Goal: Task Accomplishment & Management: Complete application form

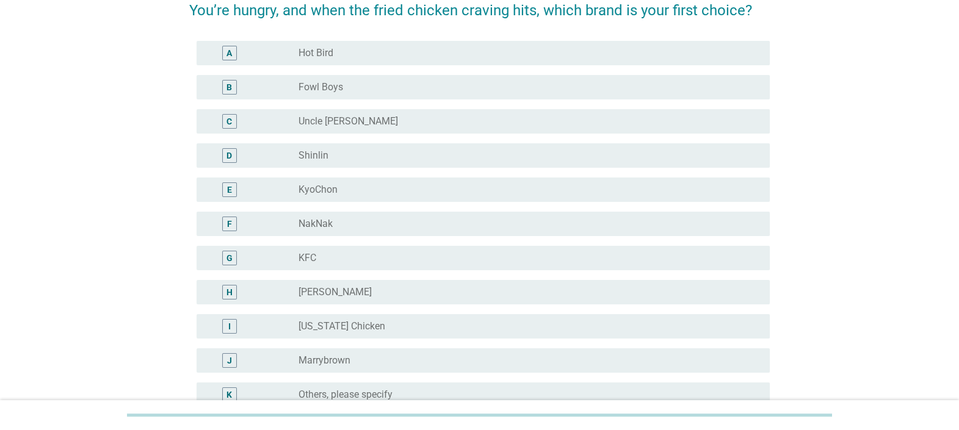
scroll to position [65, 0]
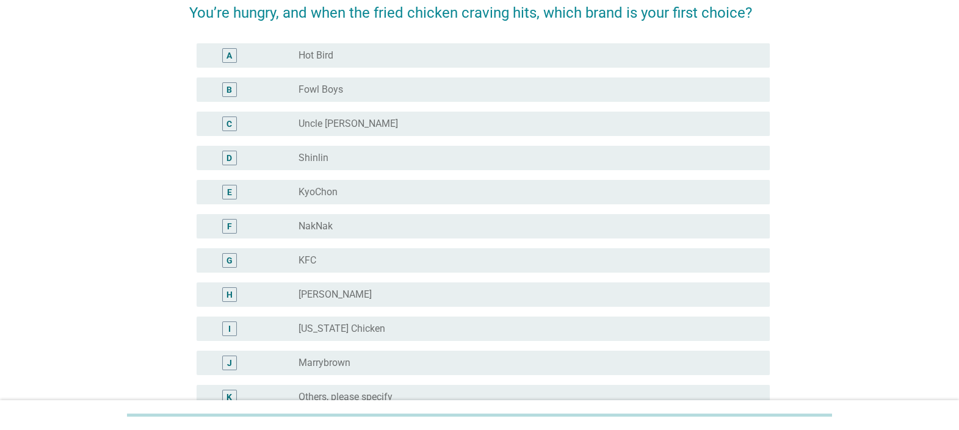
click at [426, 293] on div "radio_button_unchecked [PERSON_NAME]" at bounding box center [525, 295] width 452 height 12
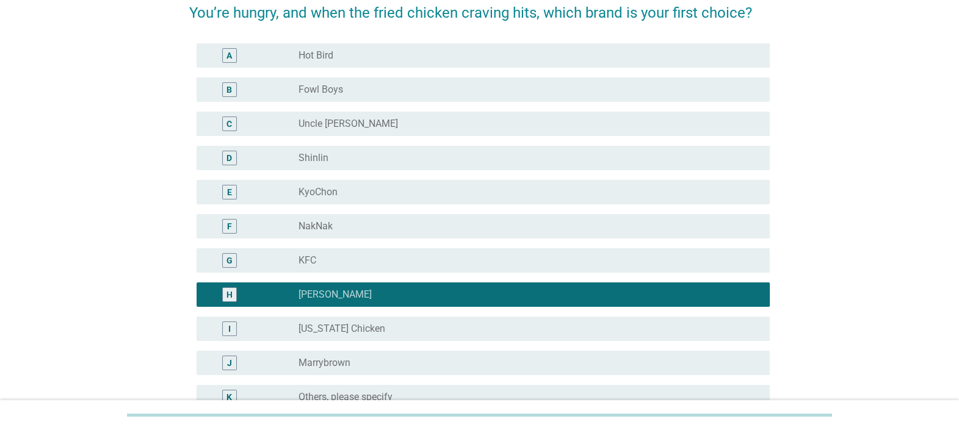
click at [445, 255] on div "radio_button_unchecked KFC" at bounding box center [525, 261] width 452 height 12
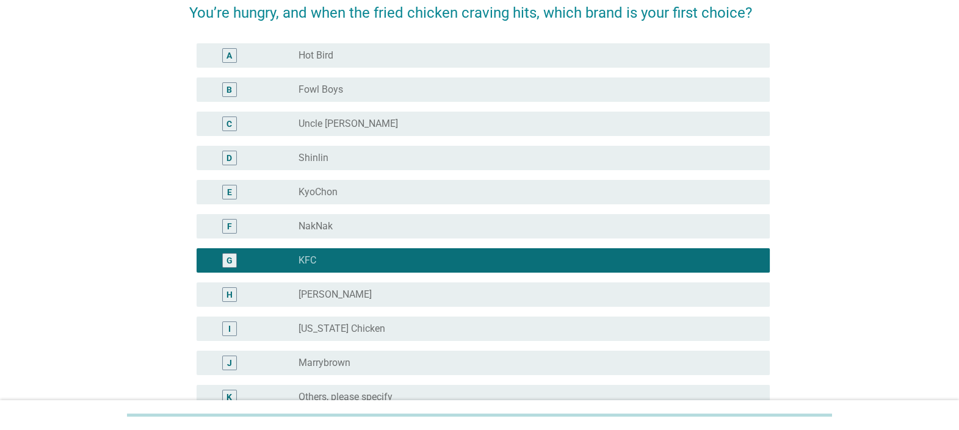
click at [448, 289] on div "radio_button_unchecked [PERSON_NAME]" at bounding box center [525, 295] width 452 height 12
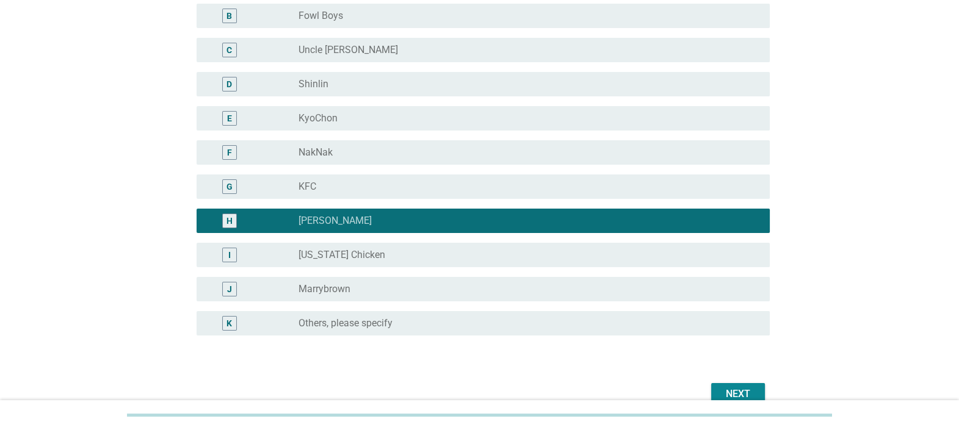
scroll to position [140, 0]
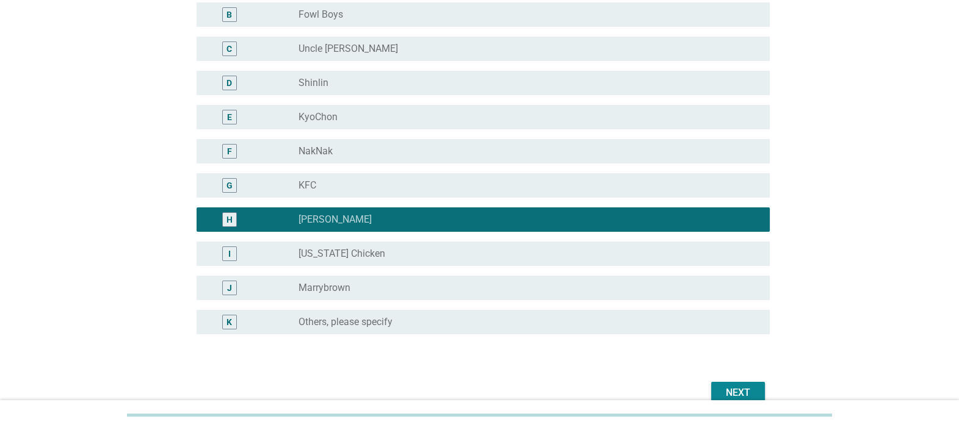
click at [388, 247] on div "radio_button_unchecked [US_STATE] Chicken" at bounding box center [530, 254] width 462 height 15
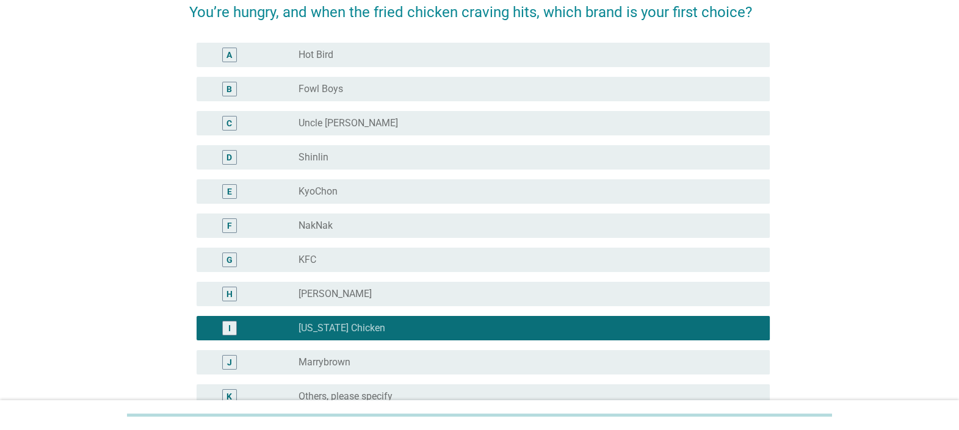
scroll to position [65, 0]
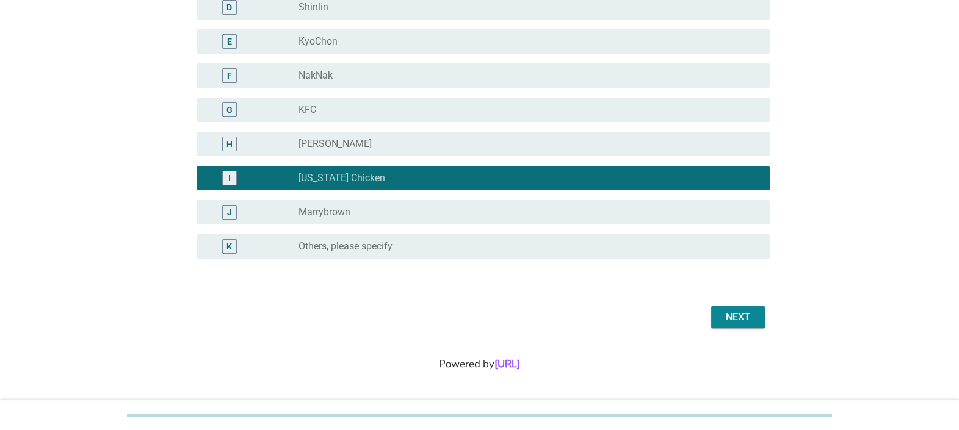
click at [464, 245] on div "radio_button_unchecked Others, please specify" at bounding box center [525, 247] width 452 height 12
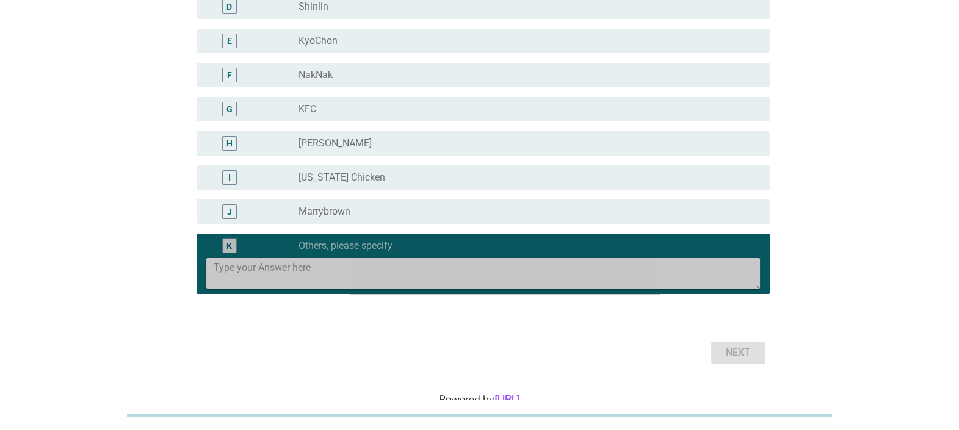
click at [462, 275] on textarea at bounding box center [487, 273] width 546 height 31
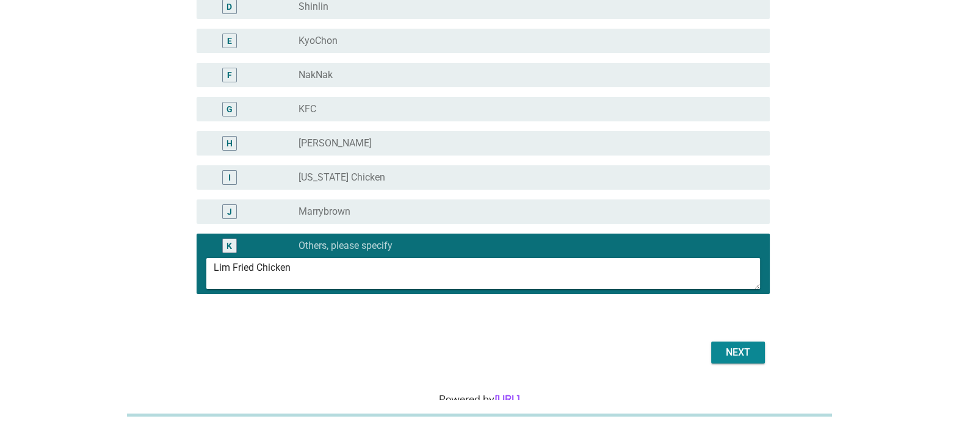
type textarea "Lim Fried Chicken"
click at [731, 352] on div "Next" at bounding box center [738, 353] width 34 height 15
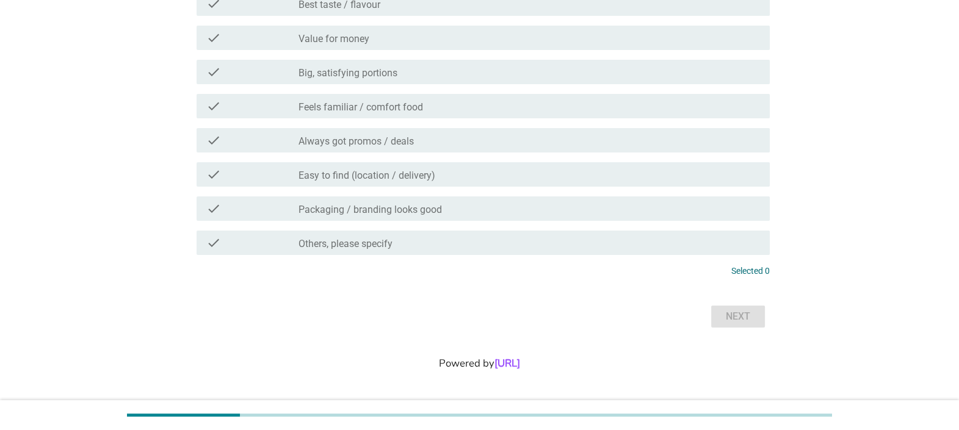
scroll to position [0, 0]
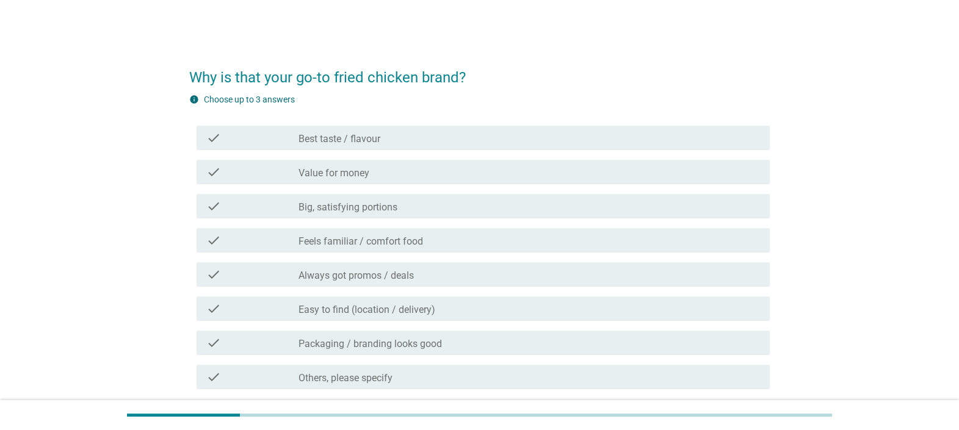
click at [473, 138] on div "check_box_outline_blank Best taste / flavour" at bounding box center [530, 138] width 462 height 15
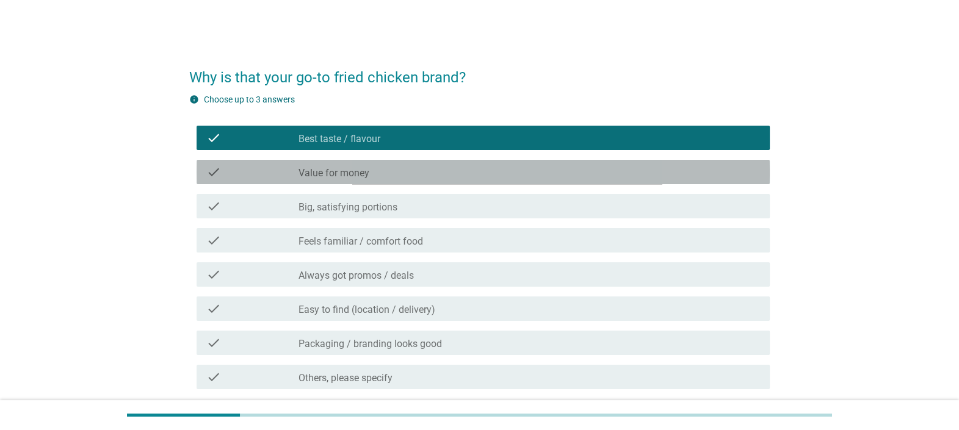
click at [467, 165] on div "check_box_outline_blank Value for money" at bounding box center [530, 172] width 462 height 15
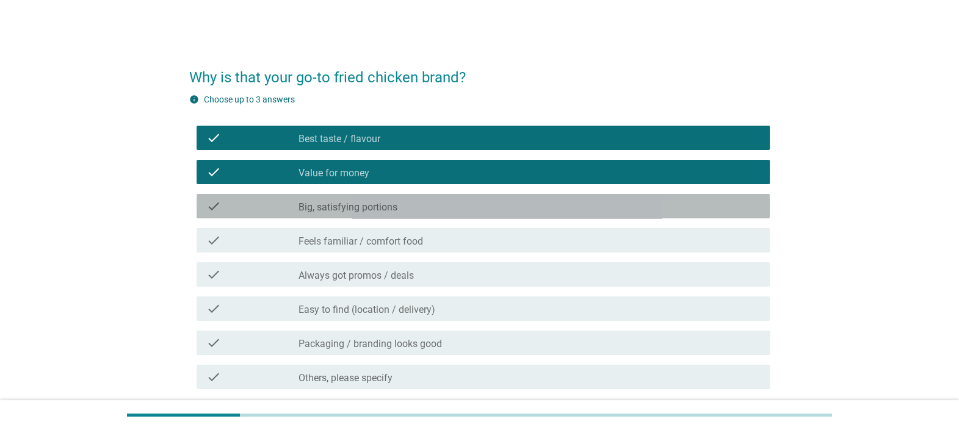
click at [465, 207] on div "check_box_outline_blank Big, satisfying portions" at bounding box center [530, 206] width 462 height 15
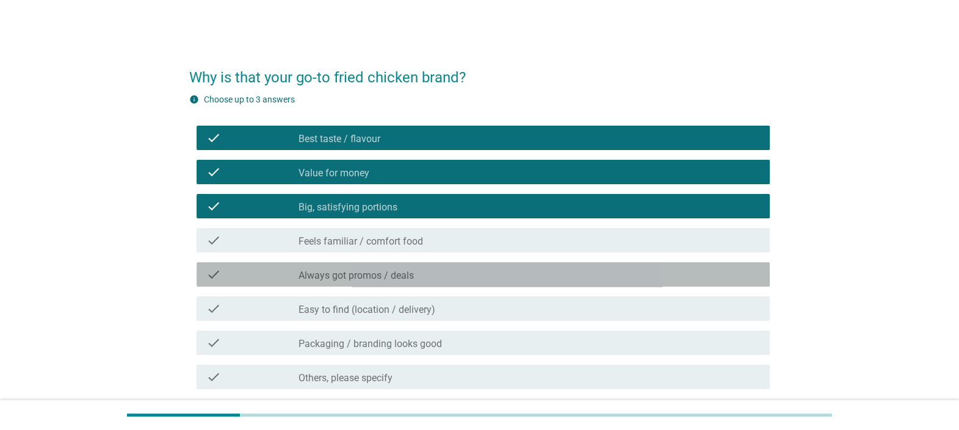
click at [518, 272] on div "check_box_outline_blank Always got promos / deals" at bounding box center [530, 274] width 462 height 15
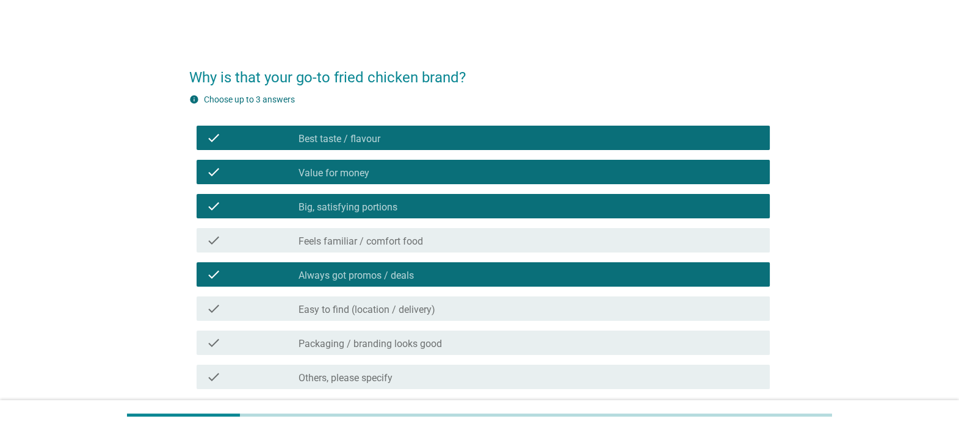
click at [525, 238] on div "check_box_outline_blank Feels familiar / comfort food" at bounding box center [530, 240] width 462 height 15
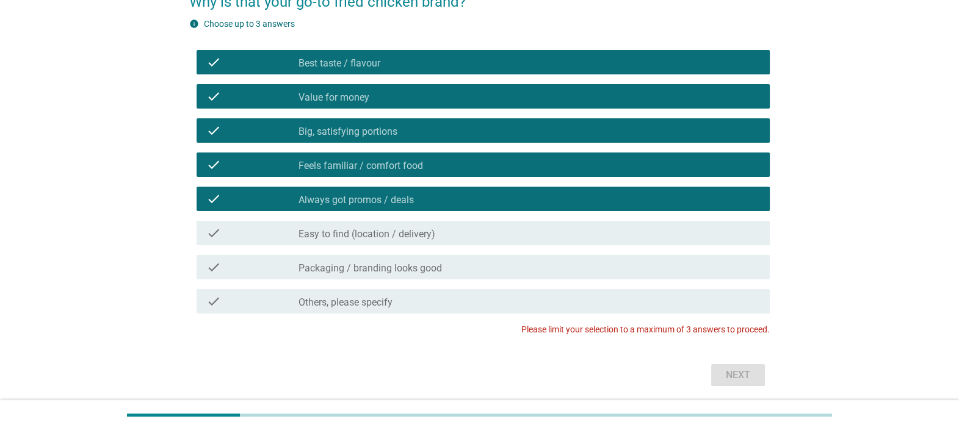
scroll to position [76, 0]
click at [445, 98] on div "check_box_outline_blank Value for money" at bounding box center [530, 96] width 462 height 15
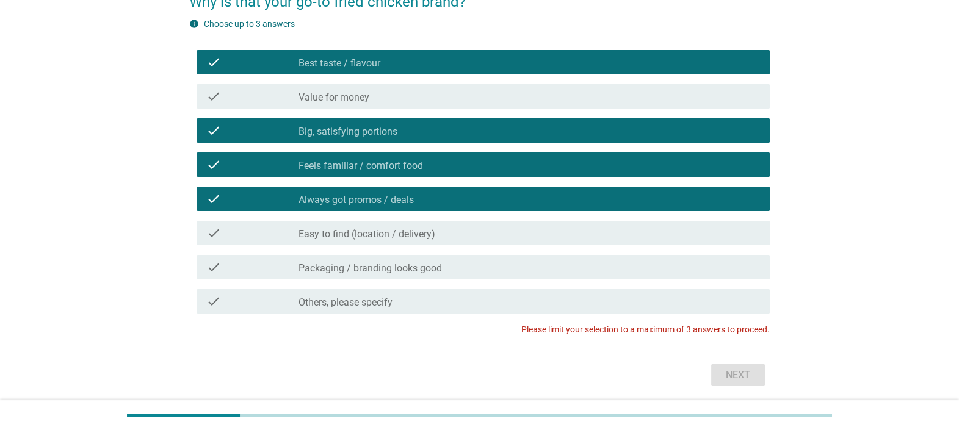
click at [445, 98] on div "check_box_outline_blank Value for money" at bounding box center [530, 96] width 462 height 15
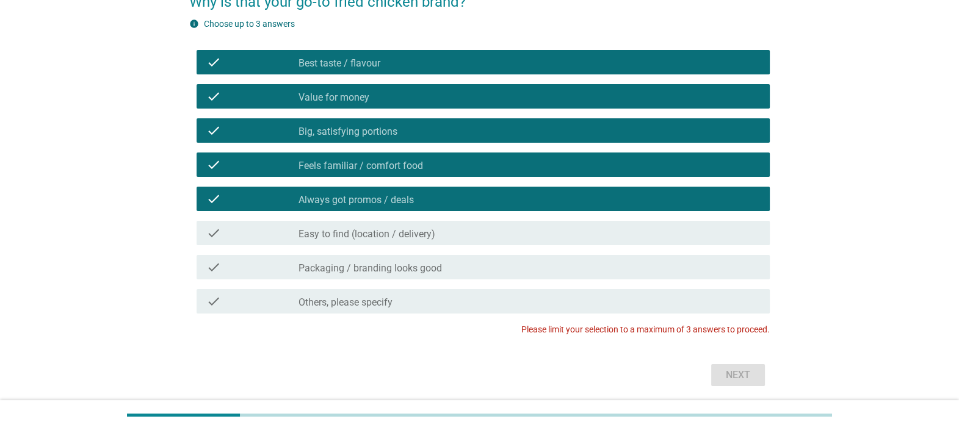
click at [446, 198] on div "check_box_outline_blank Always got promos / deals" at bounding box center [530, 199] width 462 height 15
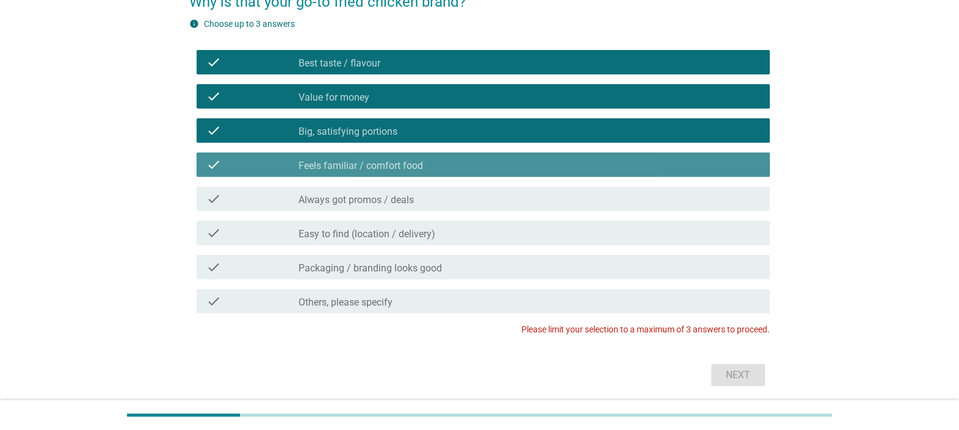
click at [396, 163] on label "Feels familiar / comfort food" at bounding box center [361, 166] width 125 height 12
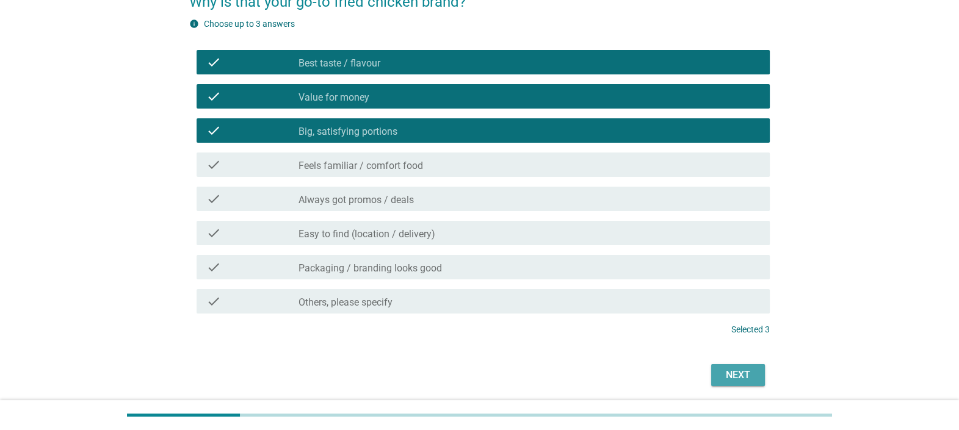
click at [738, 374] on div "Next" at bounding box center [738, 375] width 34 height 15
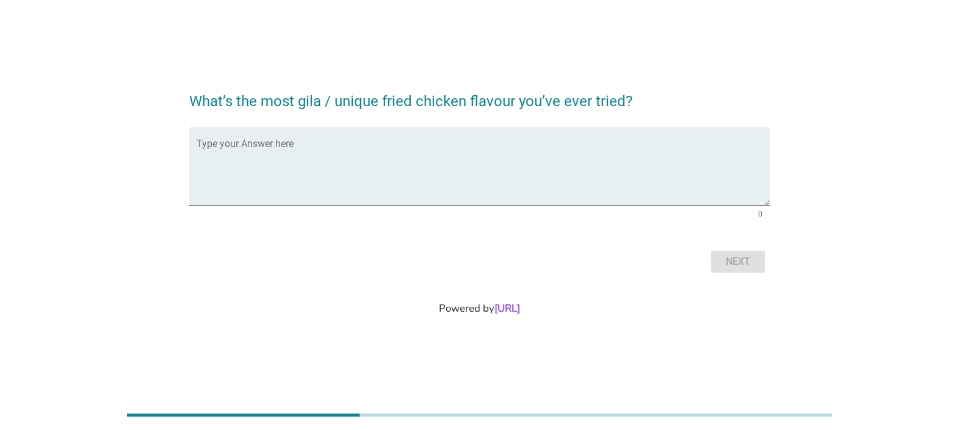
scroll to position [0, 0]
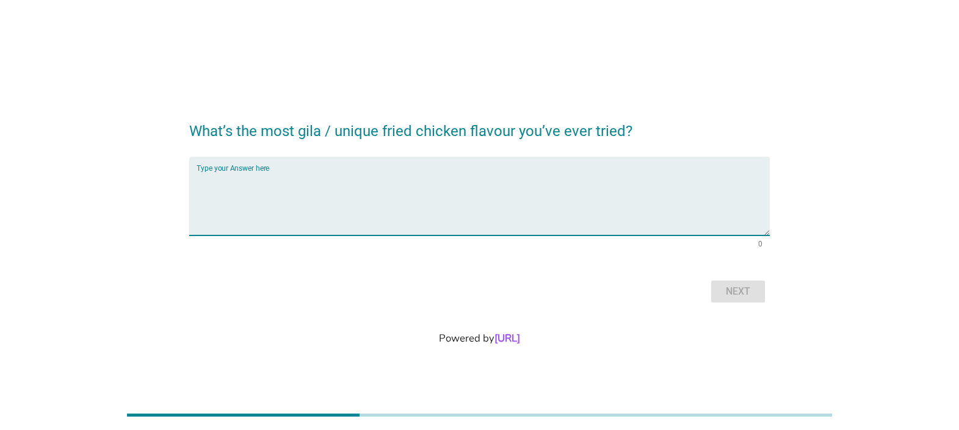
click at [519, 189] on textarea "Type your Answer here" at bounding box center [483, 204] width 573 height 64
type textarea "Chili Mayo with Peanuts"
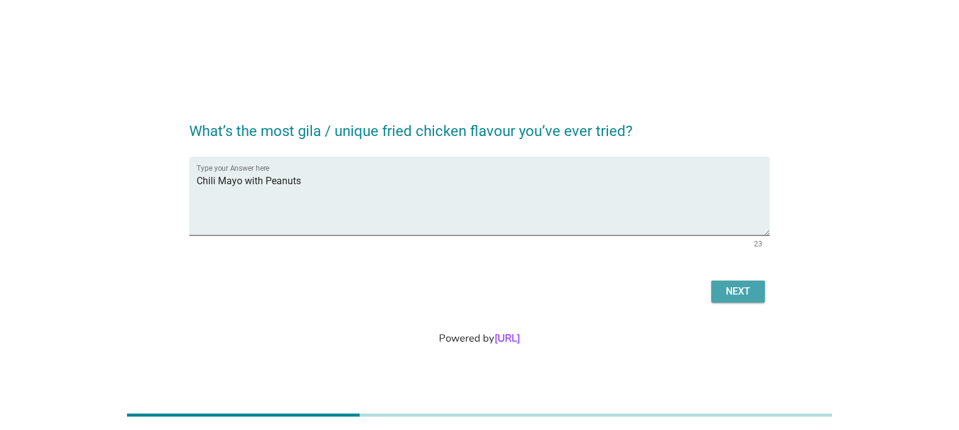
click at [741, 288] on div "Next" at bounding box center [738, 292] width 34 height 15
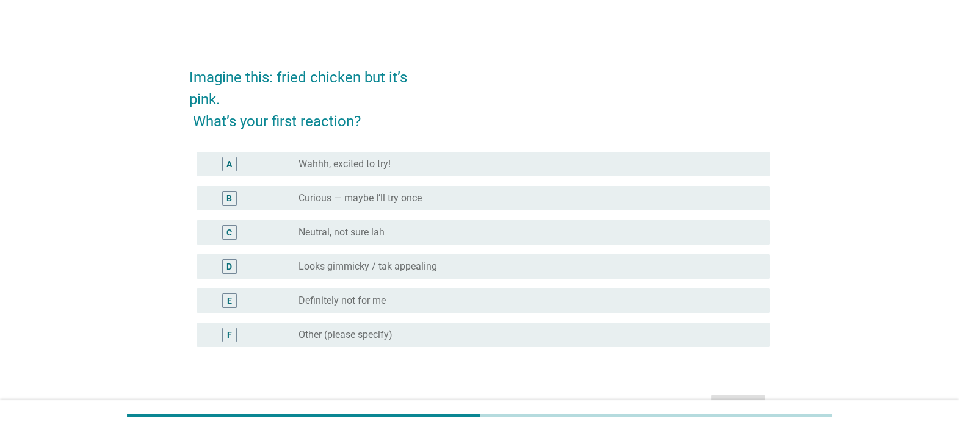
click at [441, 305] on div "radio_button_unchecked Definitely not for me" at bounding box center [525, 301] width 452 height 12
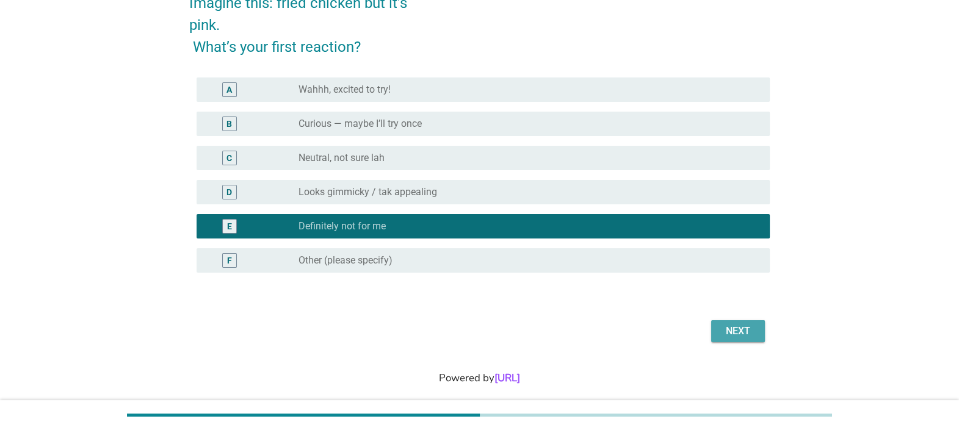
click at [745, 330] on div "Next" at bounding box center [738, 331] width 34 height 15
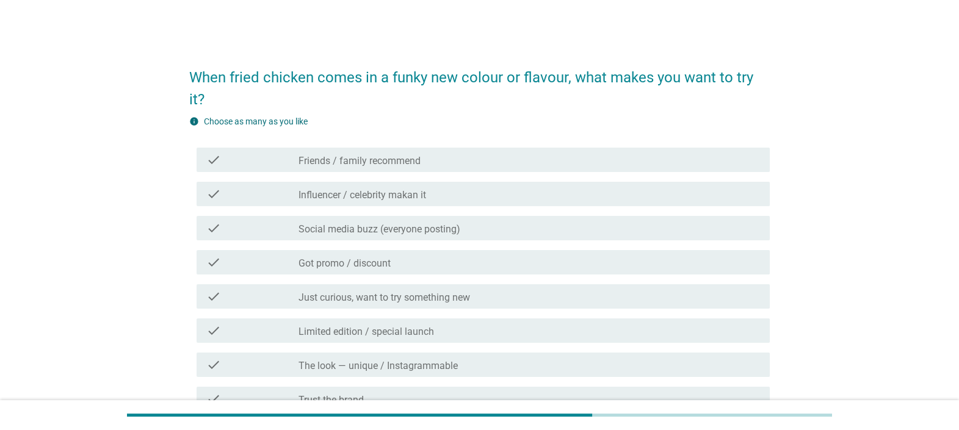
click at [467, 231] on div "check_box_outline_blank Social media buzz (everyone posting)" at bounding box center [530, 228] width 462 height 15
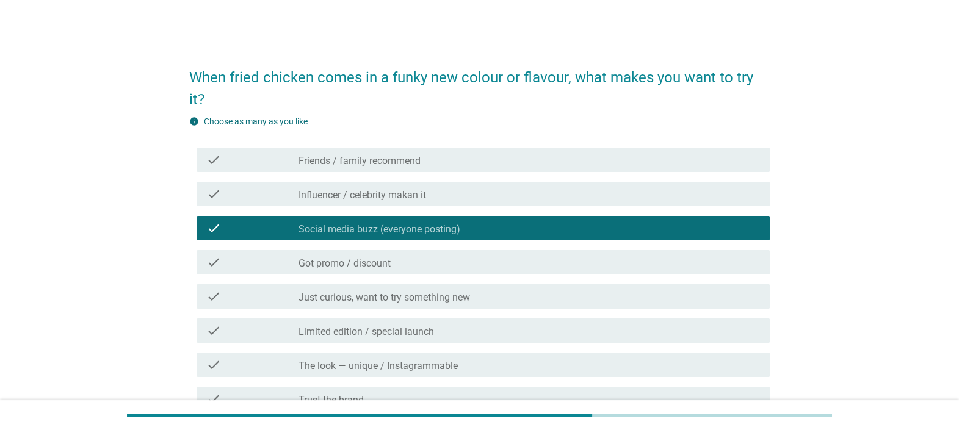
click at [460, 293] on label "Just curious, want to try something new" at bounding box center [385, 298] width 172 height 12
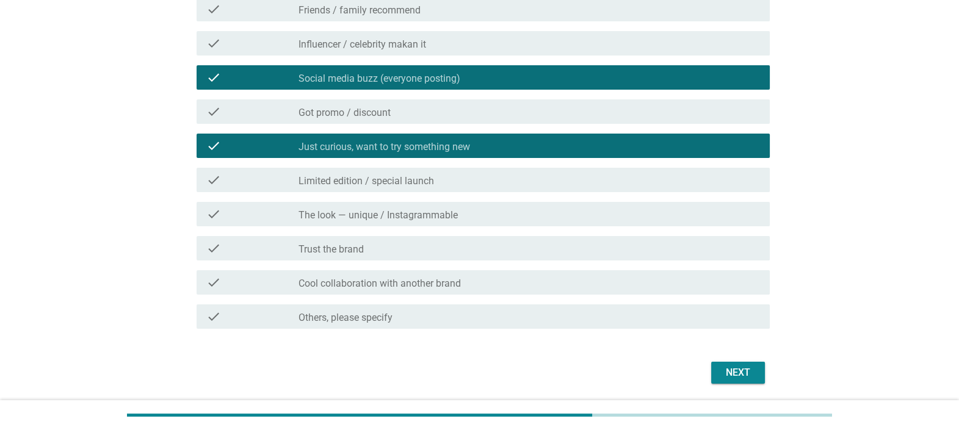
scroll to position [151, 0]
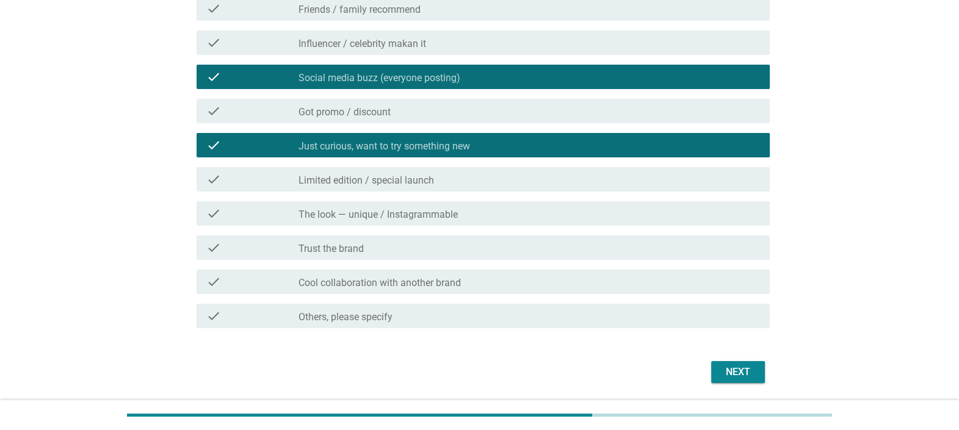
click at [553, 46] on div "check_box_outline_blank Influencer / celebrity makan it" at bounding box center [530, 42] width 462 height 15
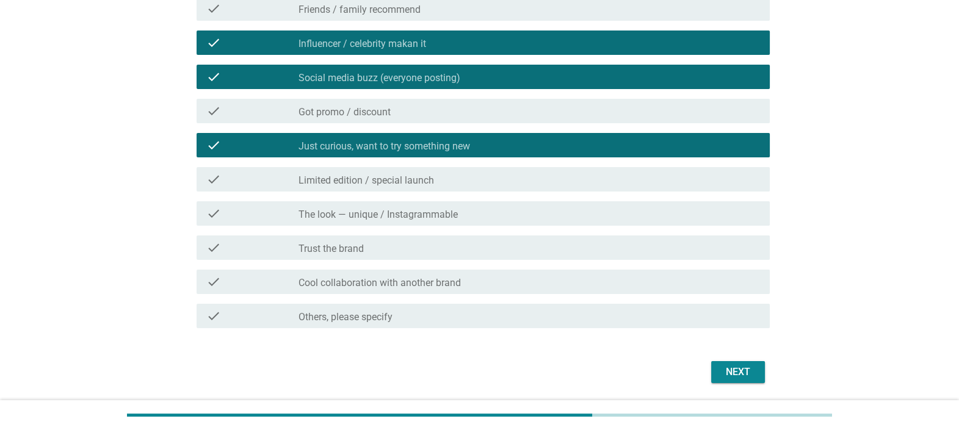
click at [563, 42] on div "check_box_outline_blank Influencer / celebrity makan it" at bounding box center [530, 42] width 462 height 15
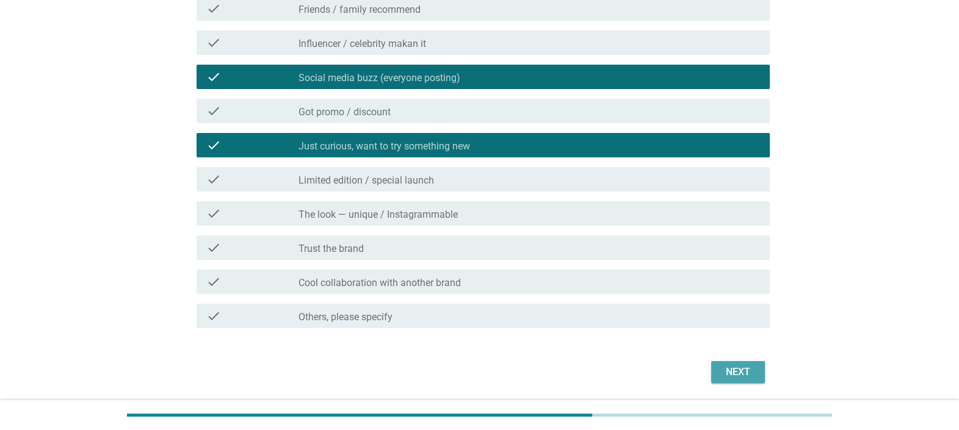
click at [722, 375] on div "Next" at bounding box center [738, 372] width 34 height 15
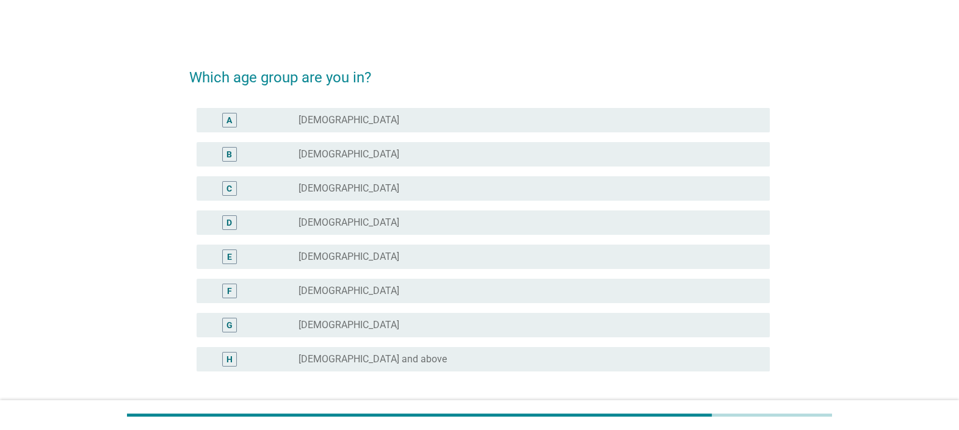
click at [435, 156] on div "radio_button_unchecked [DEMOGRAPHIC_DATA]" at bounding box center [525, 154] width 452 height 12
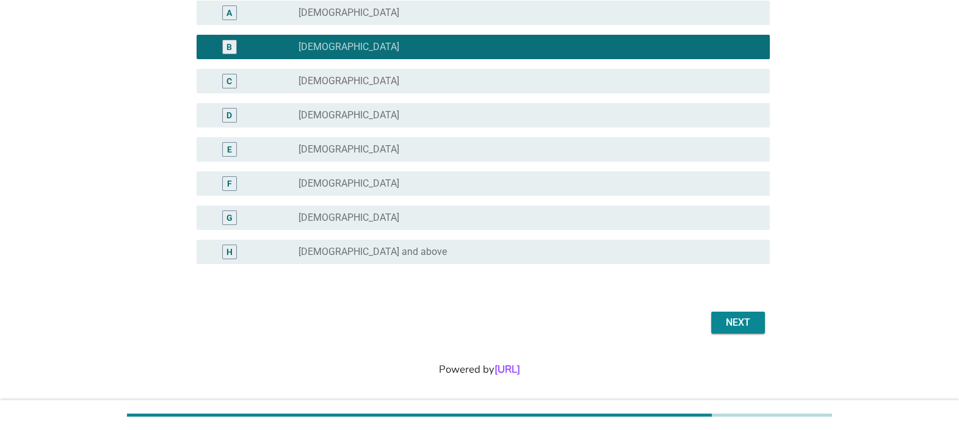
scroll to position [113, 0]
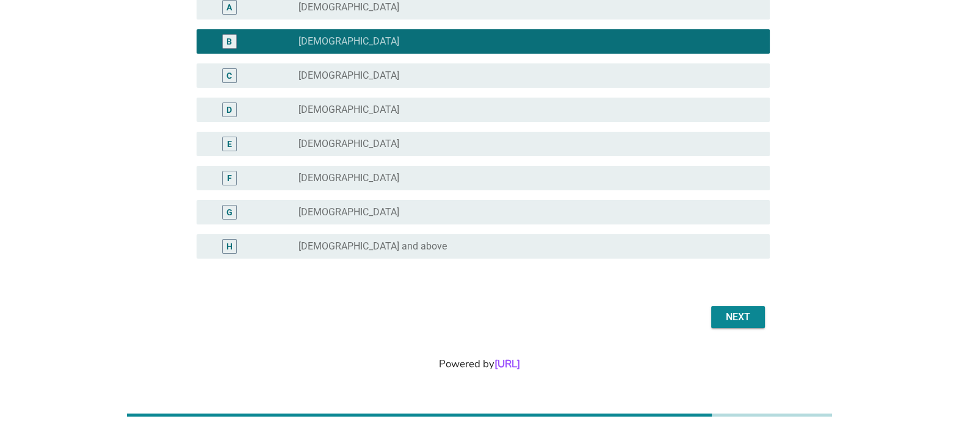
click at [757, 321] on button "Next" at bounding box center [738, 317] width 54 height 22
